Goal: Task Accomplishment & Management: Manage account settings

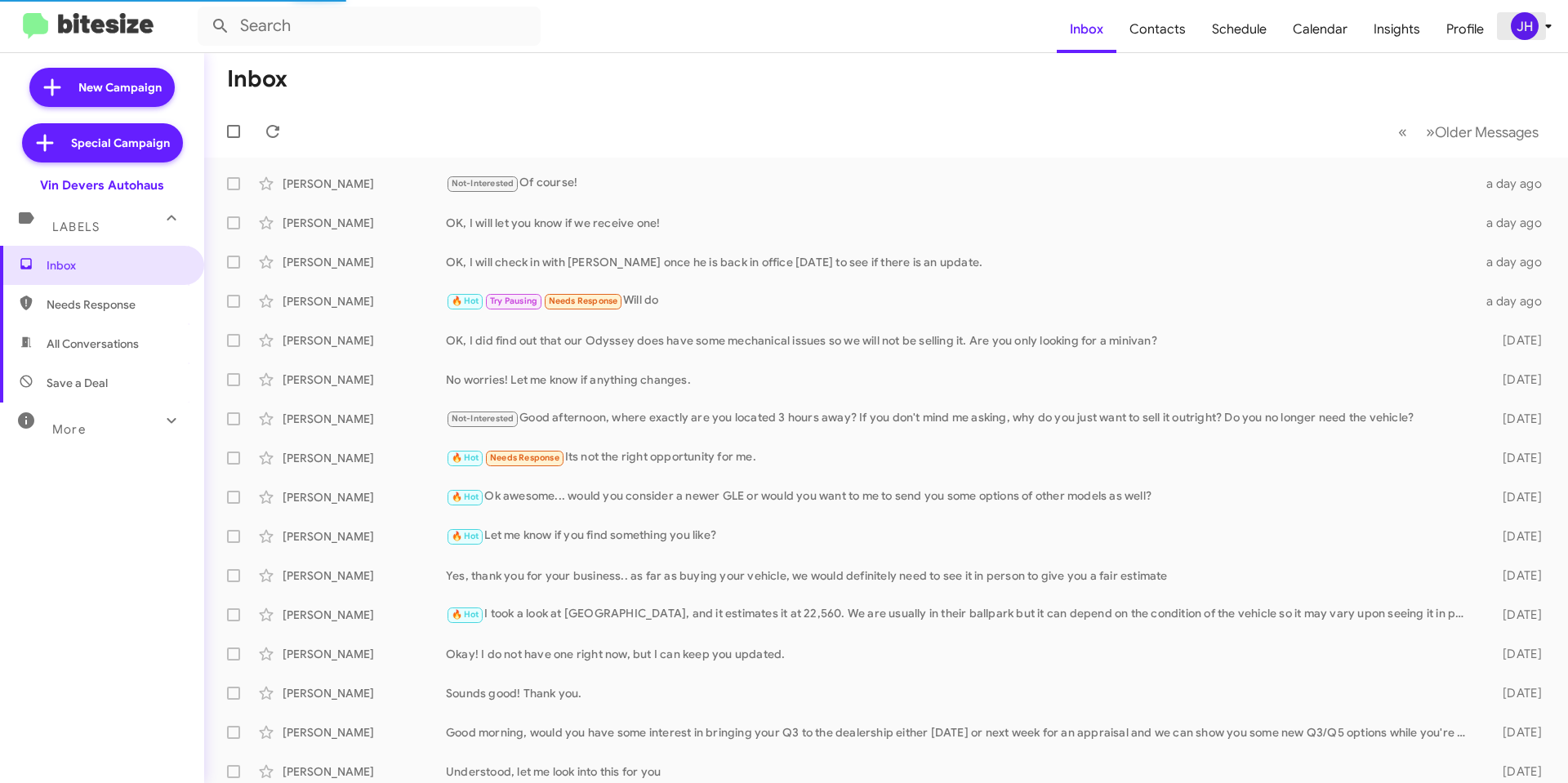
click at [1531, 30] on div "JH" at bounding box center [1525, 26] width 28 height 28
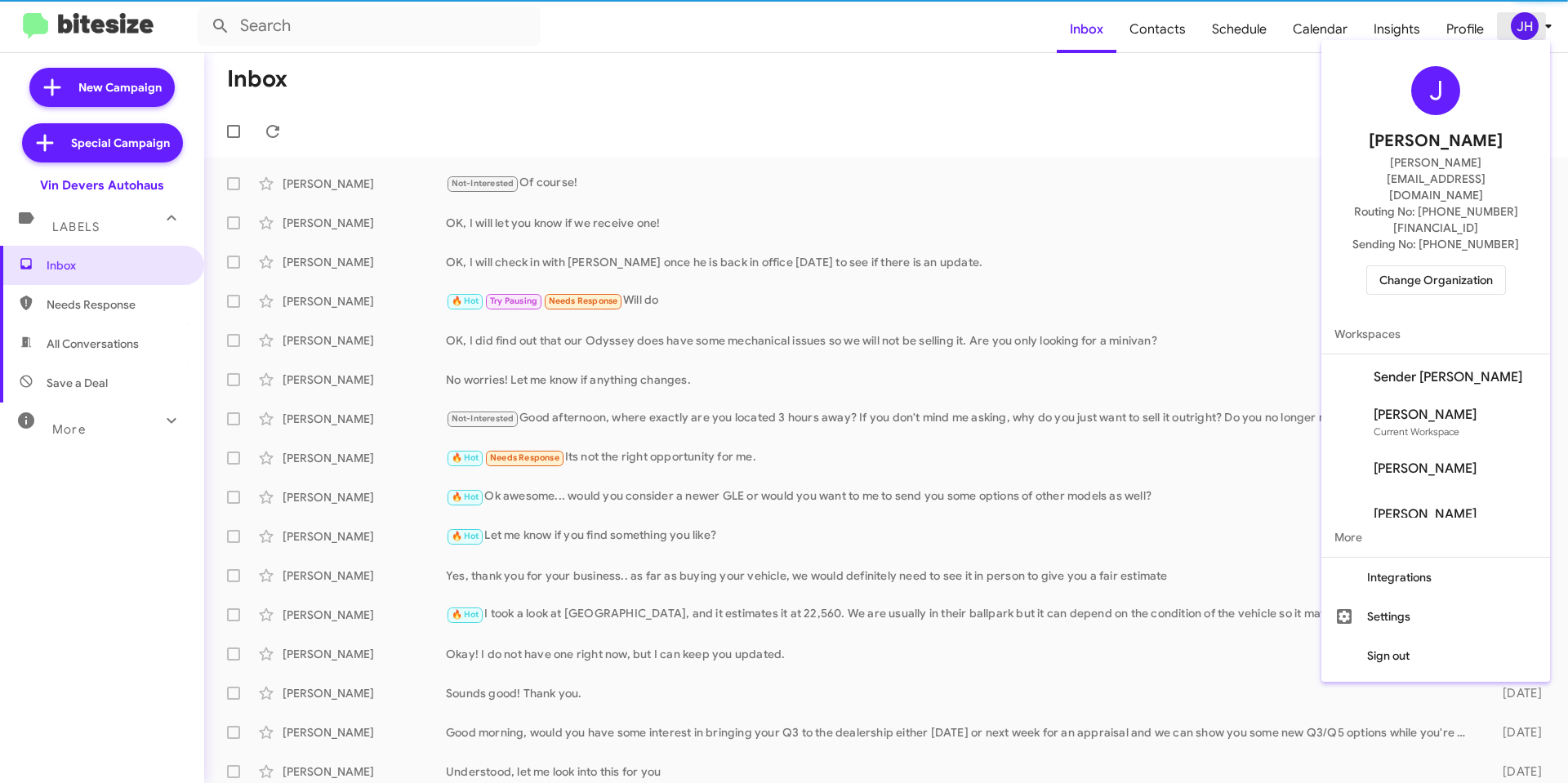
click at [1511, 206] on div "J [PERSON_NAME] [PERSON_NAME][EMAIL_ADDRESS][DOMAIN_NAME] Routing No: [PHONE_NU…" at bounding box center [1435, 180] width 229 height 268
click at [1443, 251] on div "J [PERSON_NAME] [PERSON_NAME][EMAIL_ADDRESS][DOMAIN_NAME] Routing No: [PHONE_NU…" at bounding box center [1435, 180] width 229 height 268
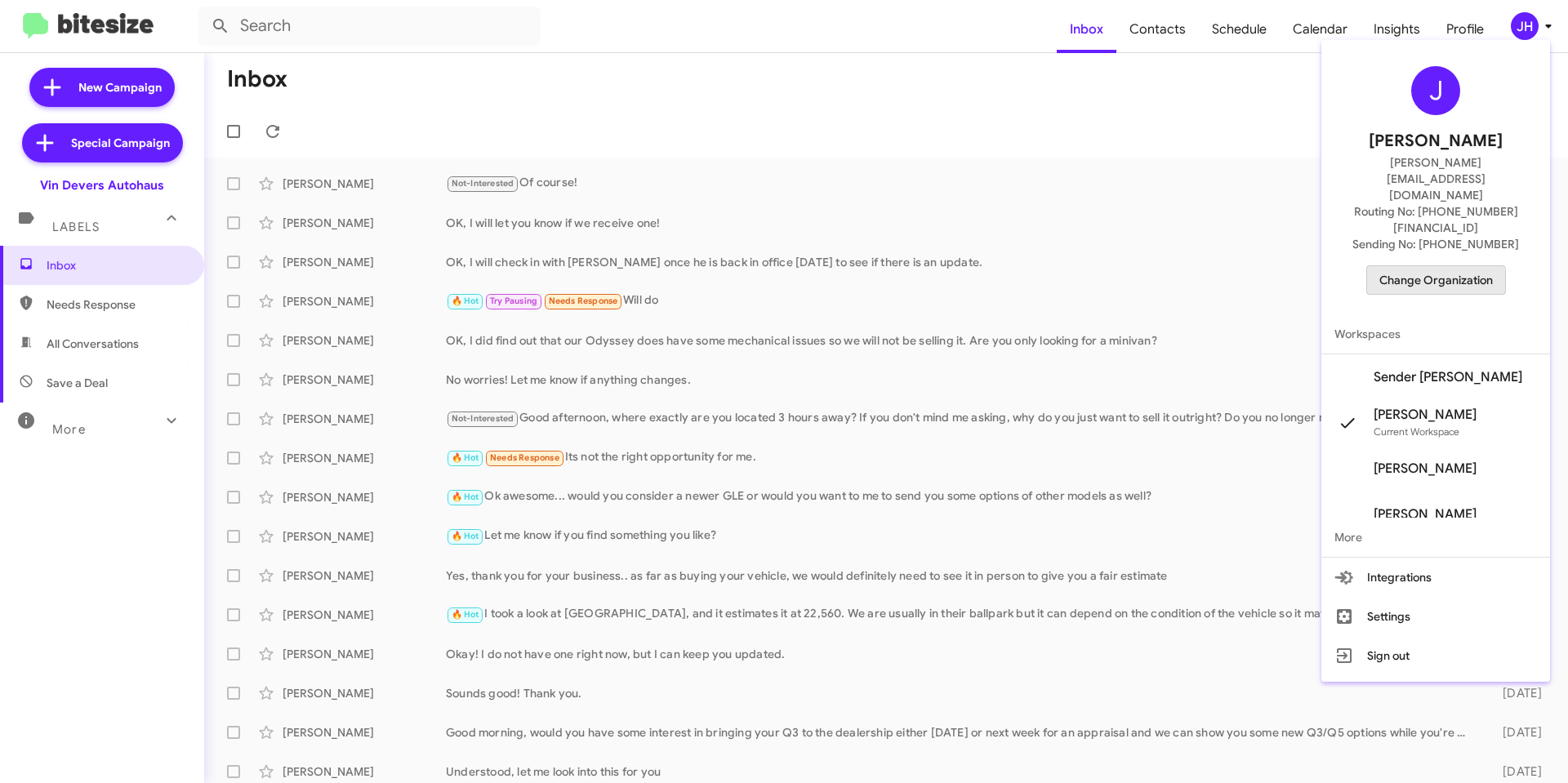
click at [1448, 266] on span "Change Organization" at bounding box center [1436, 280] width 113 height 28
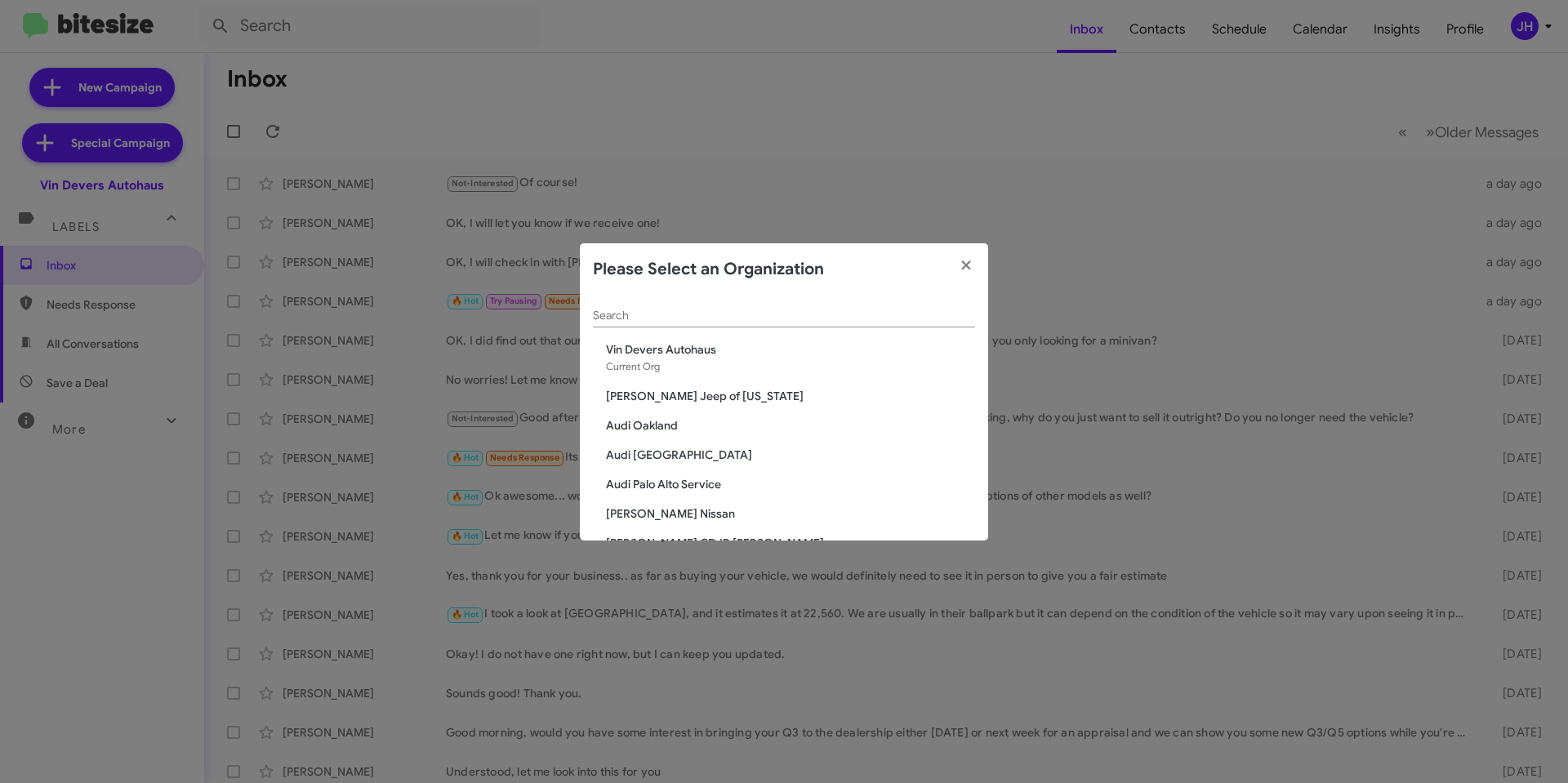
click at [749, 305] on div "Search" at bounding box center [784, 312] width 382 height 32
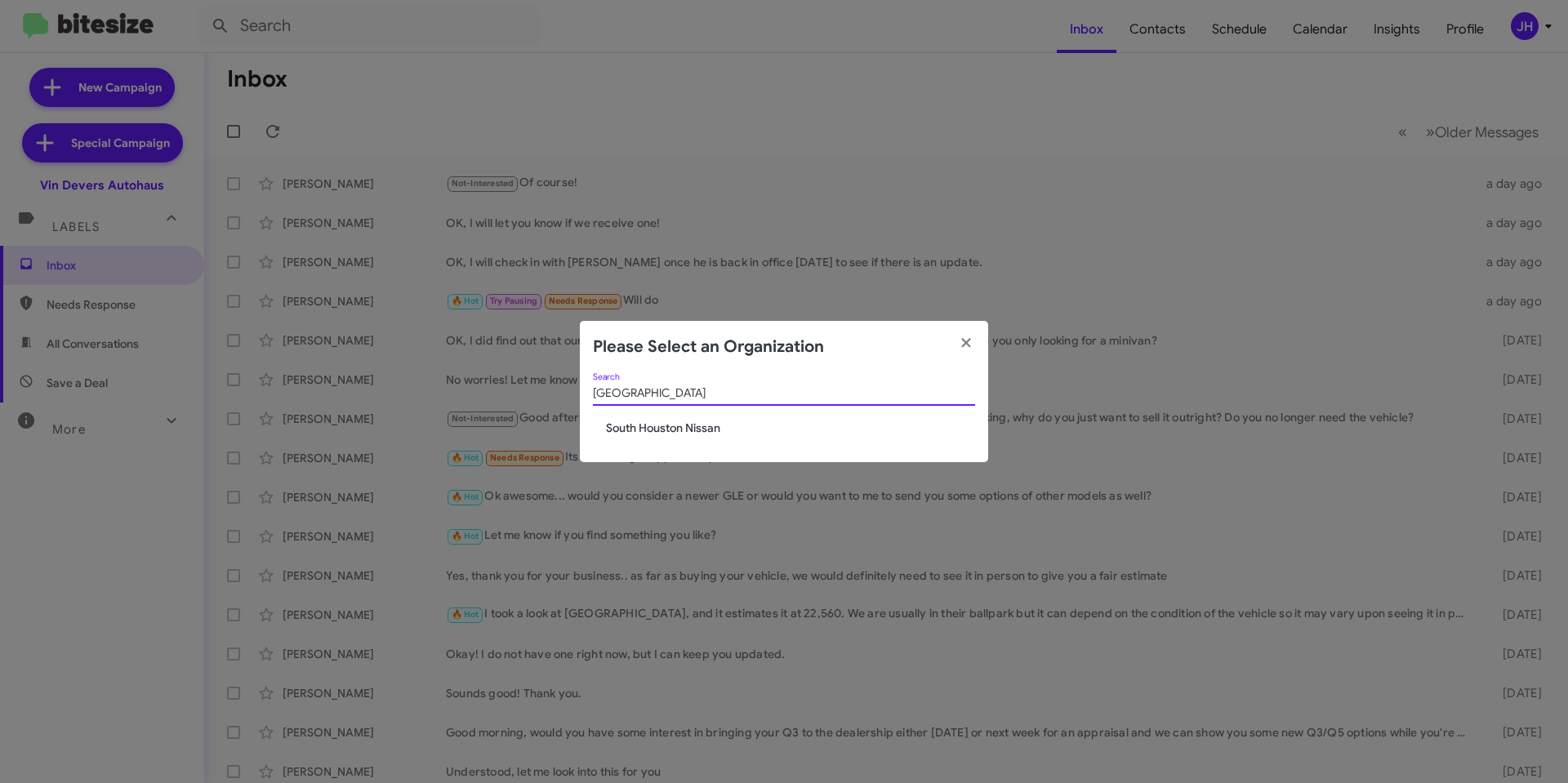
type input "[GEOGRAPHIC_DATA]"
click at [674, 439] on div "[GEOGRAPHIC_DATA] Search South Houston Nissan" at bounding box center [784, 417] width 408 height 89
click at [677, 434] on span "South Houston Nissan" at bounding box center [790, 428] width 369 height 16
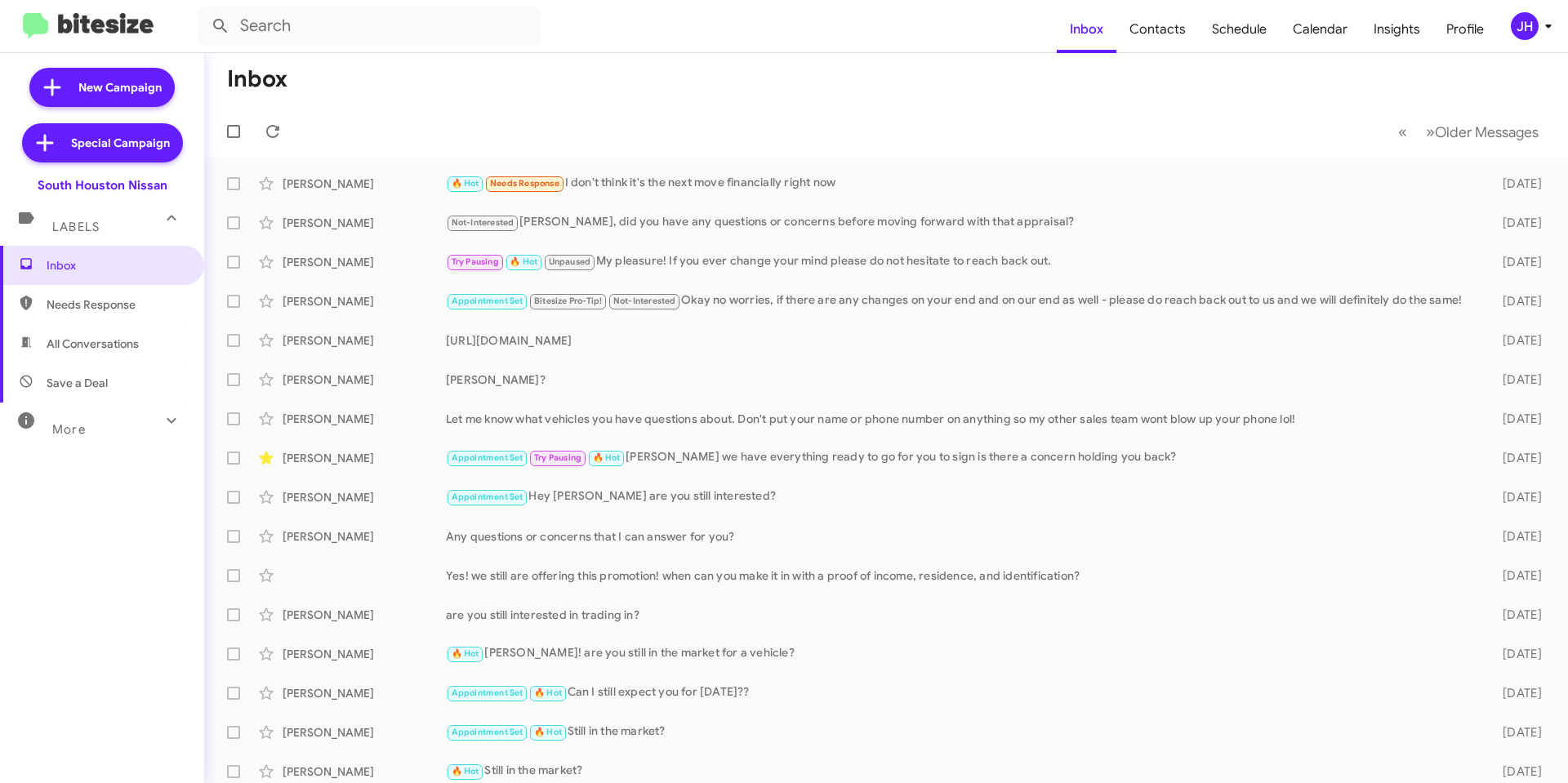
click at [1521, 30] on div "JH" at bounding box center [1525, 26] width 28 height 28
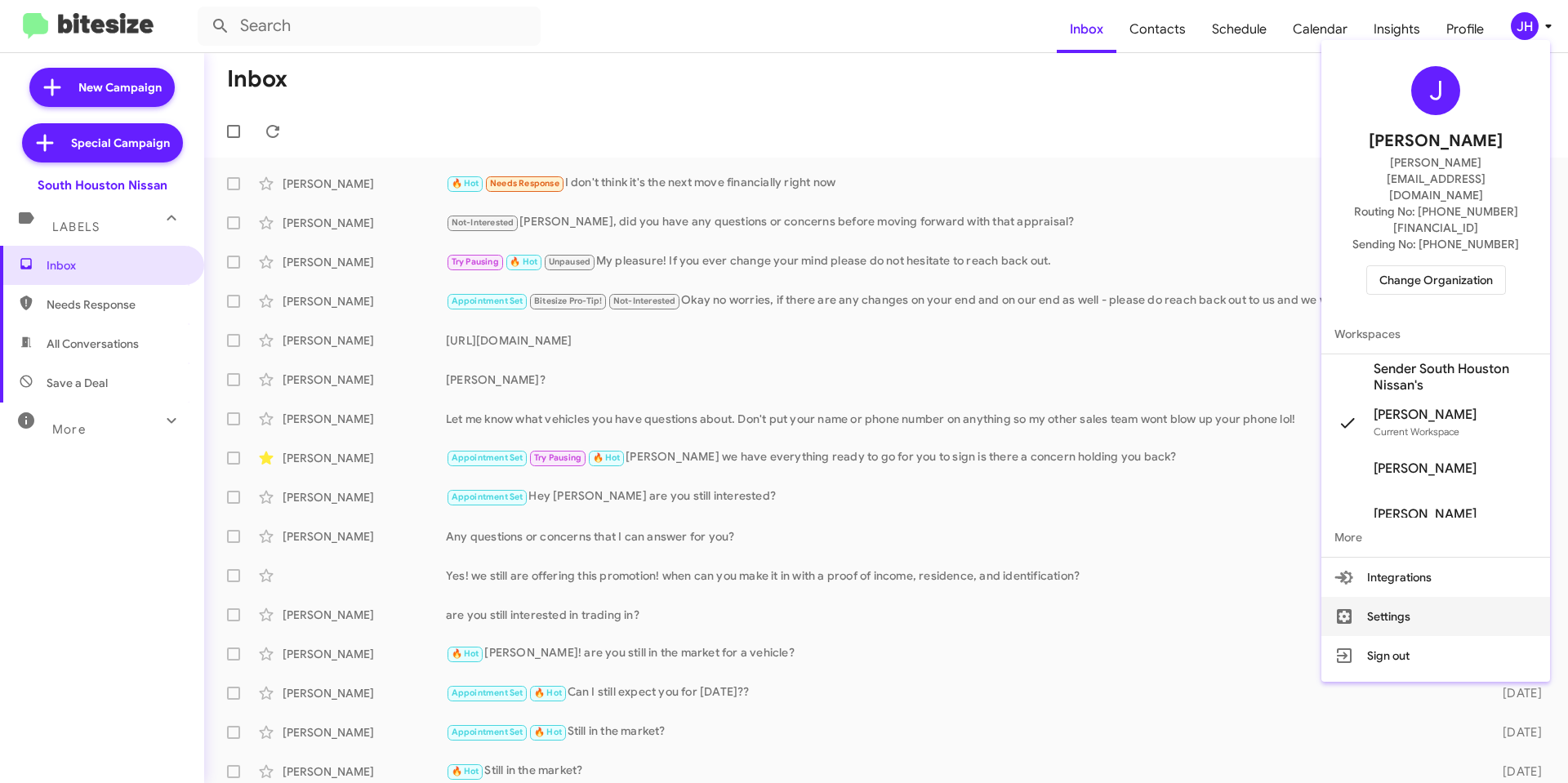
click at [1398, 597] on button "Settings" at bounding box center [1435, 617] width 229 height 39
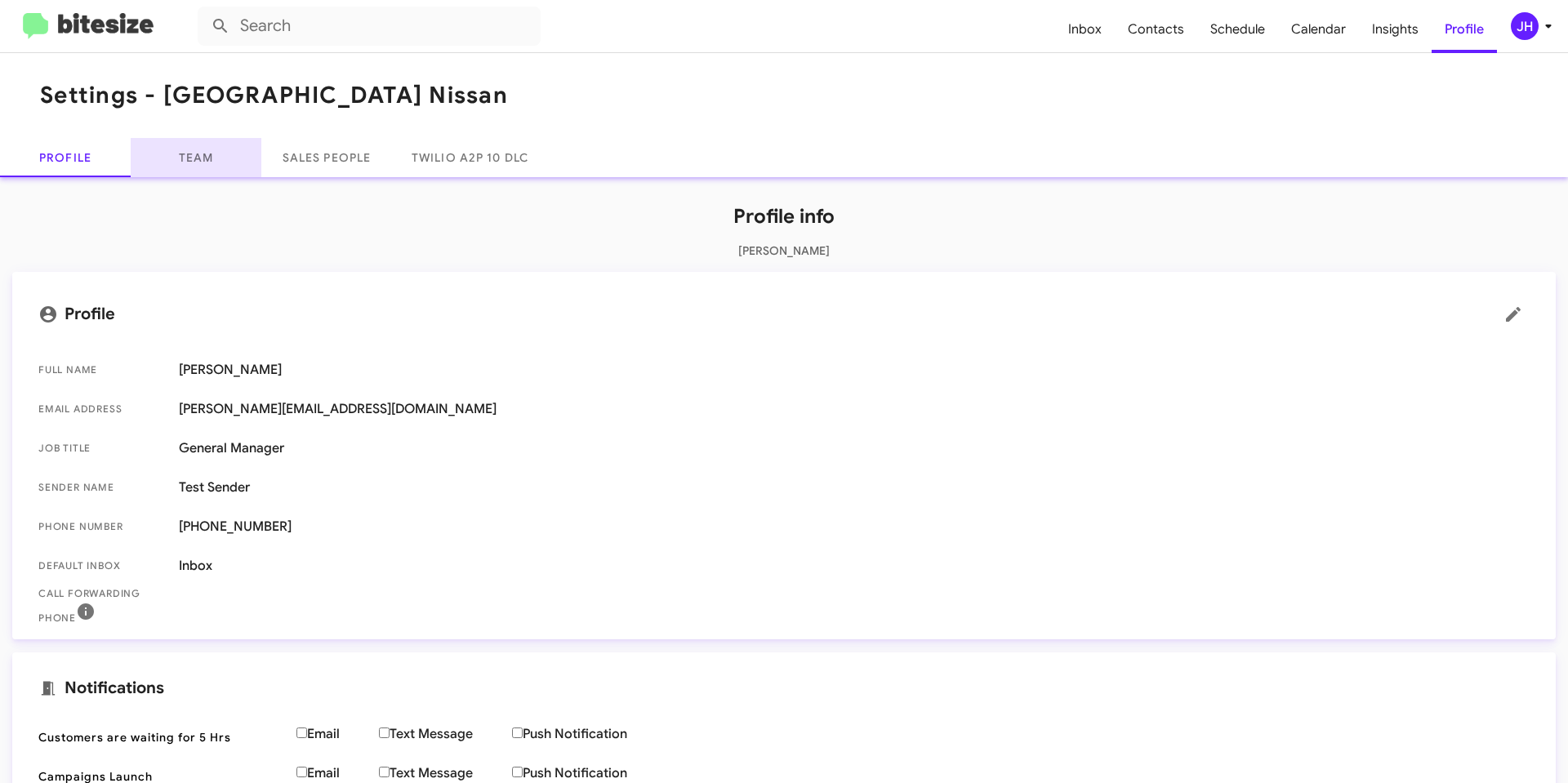
click at [192, 163] on link "Team" at bounding box center [195, 157] width 130 height 39
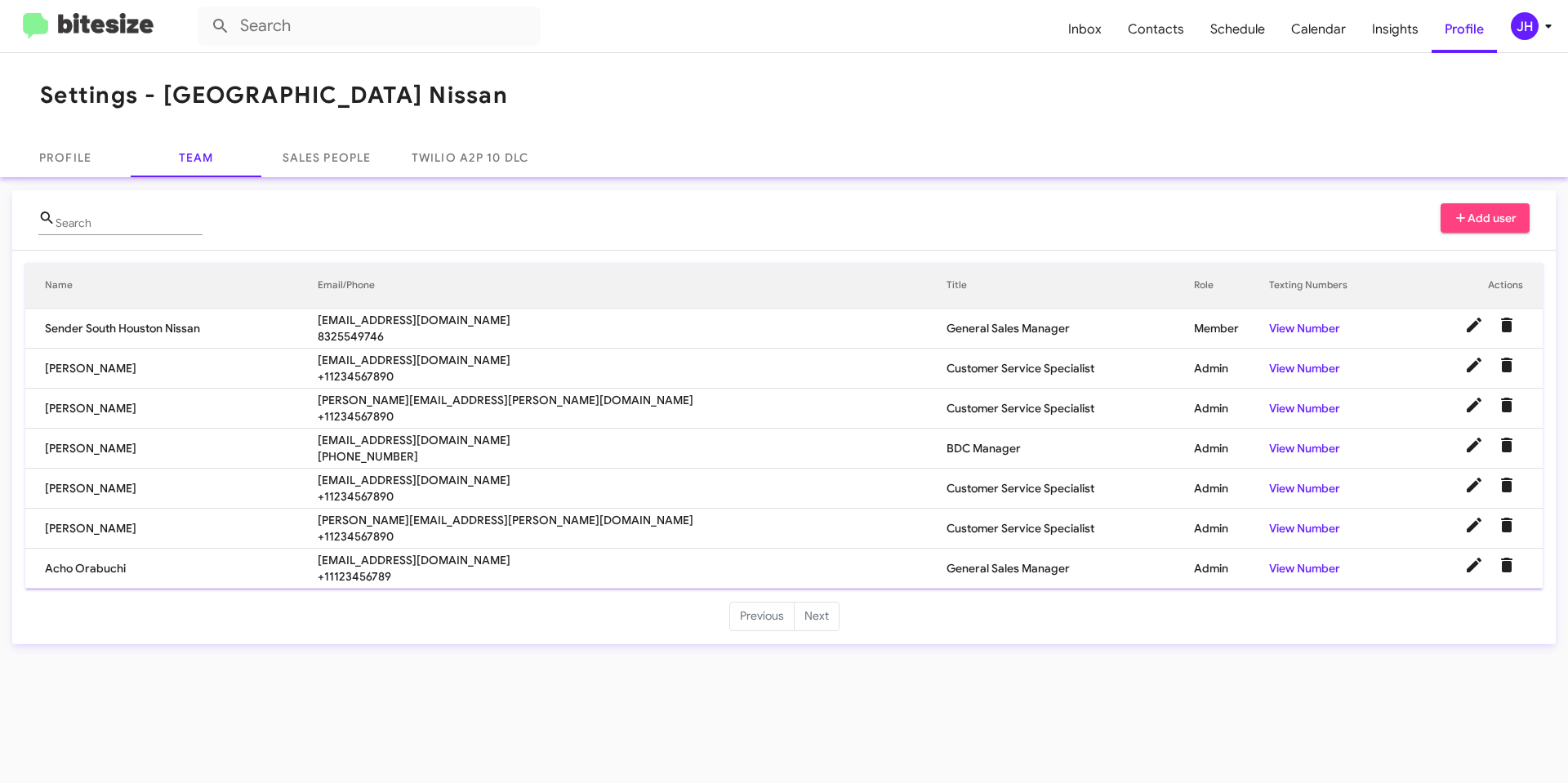
drag, startPoint x: 614, startPoint y: 319, endPoint x: 370, endPoint y: 322, distance: 244.0
click at [370, 322] on span "connect+SouthHoustonNissan@bitesize.co" at bounding box center [632, 321] width 629 height 16
copy span "connect+SouthHoustonNissan@bitesize.co"
